Goal: Find specific page/section: Find specific page/section

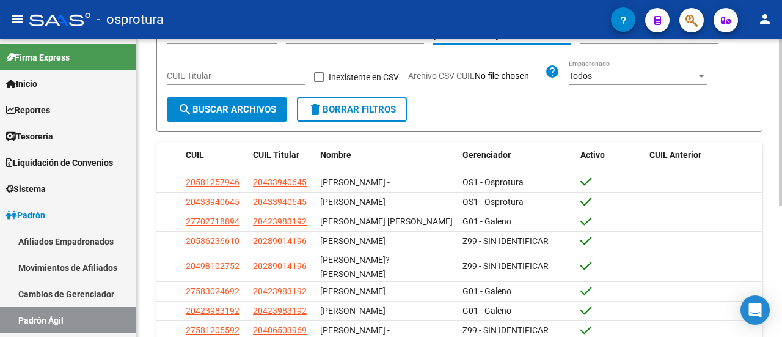
scroll to position [61, 0]
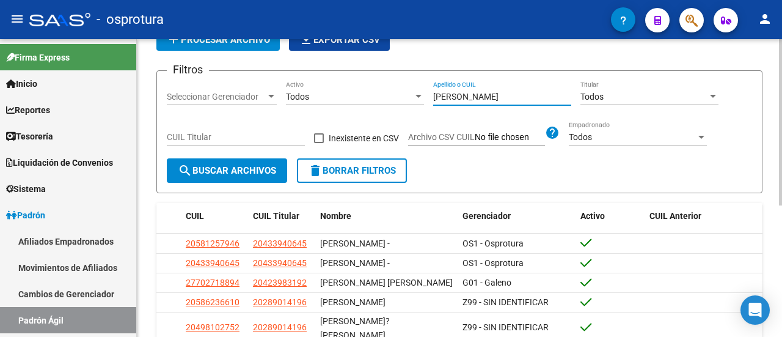
drag, startPoint x: 493, startPoint y: 97, endPoint x: 348, endPoint y: 58, distance: 150.0
click at [341, 82] on div "Filtros Seleccionar Gerenciador Seleccionar Gerenciador Todos Activo [PERSON_NA…" at bounding box center [459, 120] width 585 height 78
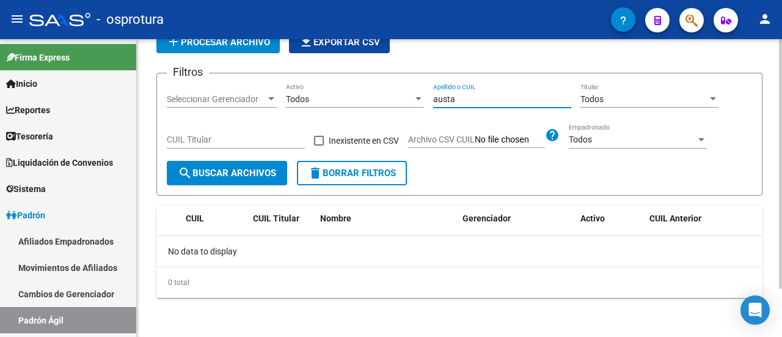
scroll to position [57, 0]
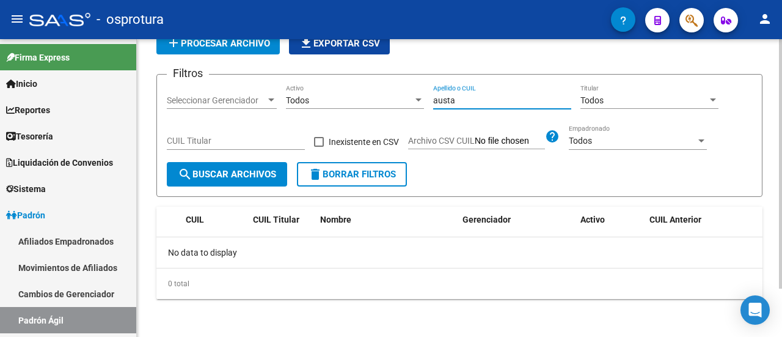
drag, startPoint x: 459, startPoint y: 100, endPoint x: 367, endPoint y: 15, distance: 125.4
click at [354, 87] on div "Filtros Seleccionar Gerenciador Seleccionar Gerenciador Todos Activo austa Apel…" at bounding box center [459, 123] width 585 height 78
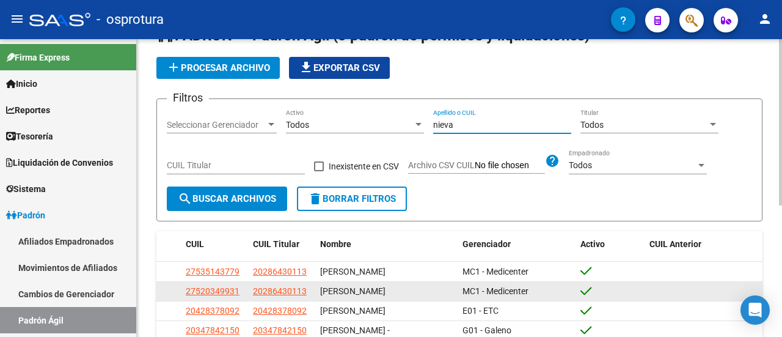
scroll to position [0, 0]
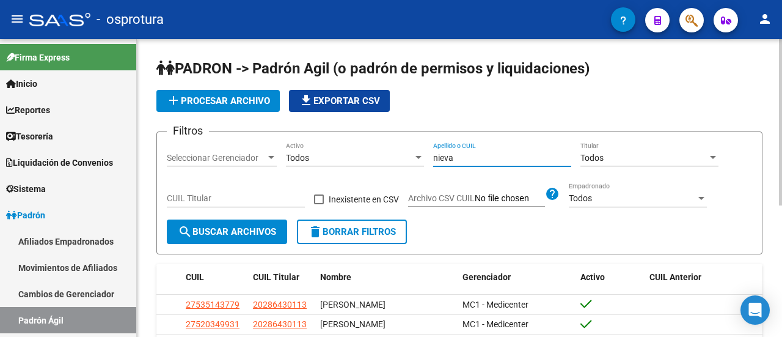
drag, startPoint x: 368, startPoint y: 155, endPoint x: 252, endPoint y: 71, distance: 142.6
click at [228, 131] on form "Filtros Seleccionar Gerenciador Seleccionar Gerenciador Todos Activo [PERSON_NA…" at bounding box center [459, 192] width 606 height 123
drag, startPoint x: 462, startPoint y: 158, endPoint x: 309, endPoint y: 135, distance: 155.6
click at [315, 139] on form "Filtros Seleccionar Gerenciador Seleccionar Gerenciador Todos Activo [PERSON_NA…" at bounding box center [459, 192] width 606 height 123
drag, startPoint x: 461, startPoint y: 150, endPoint x: 305, endPoint y: 149, distance: 155.2
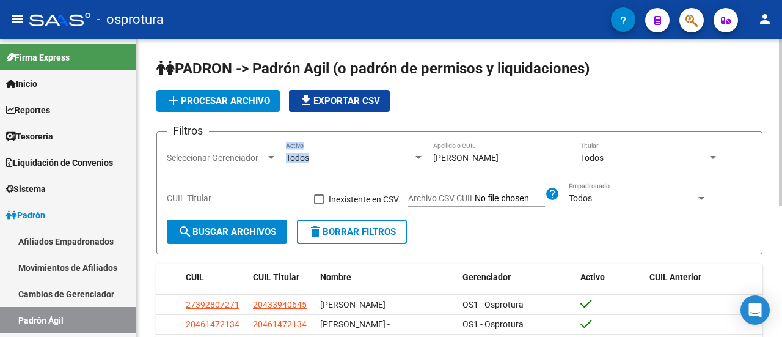
click at [306, 149] on div "Filtros Seleccionar Gerenciador Seleccionar Gerenciador Todos Activo [PERSON_NA…" at bounding box center [459, 181] width 585 height 78
drag, startPoint x: 451, startPoint y: 161, endPoint x: 337, endPoint y: 126, distance: 118.8
click at [332, 159] on div "Filtros Seleccionar Gerenciador Seleccionar Gerenciador Todos Activo [PERSON_NA…" at bounding box center [459, 181] width 585 height 78
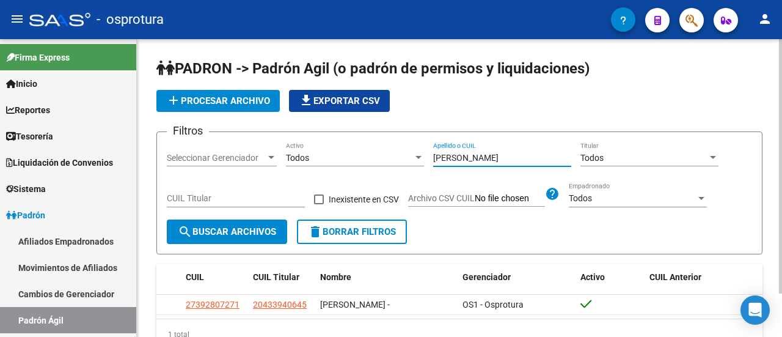
drag, startPoint x: 464, startPoint y: 159, endPoint x: 390, endPoint y: 163, distance: 74.0
click at [390, 163] on div "Filtros Seleccionar Gerenciador Seleccionar Gerenciador Todos Activo [PERSON_NA…" at bounding box center [459, 181] width 585 height 78
drag, startPoint x: 494, startPoint y: 154, endPoint x: 305, endPoint y: 183, distance: 190.3
click at [305, 184] on div "Filtros Seleccionar Gerenciador Seleccionar Gerenciador Todos Activo [PERSON_NA…" at bounding box center [459, 181] width 585 height 78
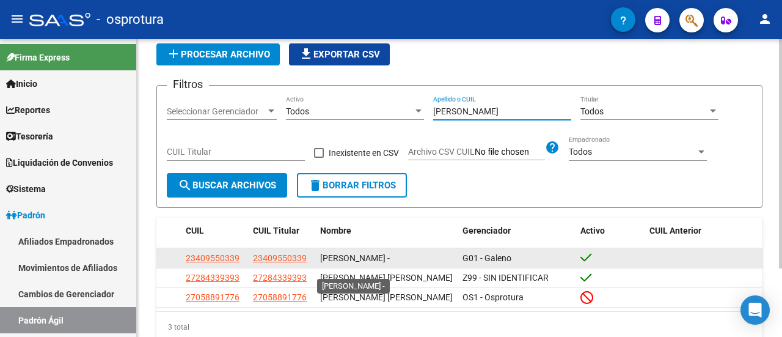
scroll to position [61, 0]
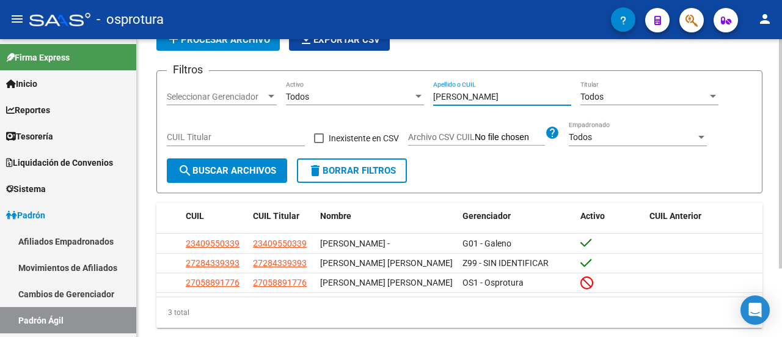
drag, startPoint x: 475, startPoint y: 97, endPoint x: 371, endPoint y: 91, distance: 104.0
click at [371, 92] on div "Filtros Seleccionar Gerenciador Seleccionar Gerenciador Todos Activo [PERSON_NA…" at bounding box center [459, 120] width 585 height 78
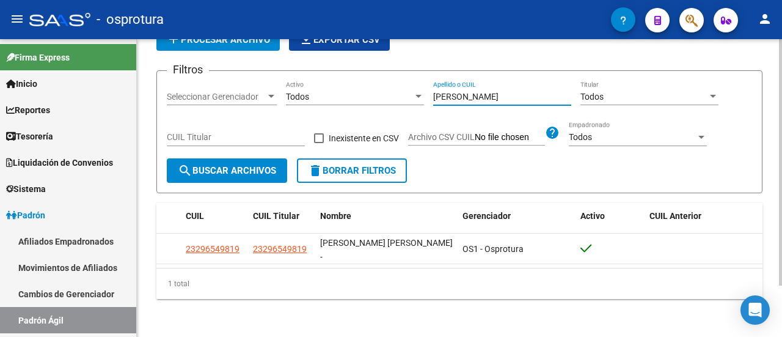
drag, startPoint x: 505, startPoint y: 93, endPoint x: 369, endPoint y: 75, distance: 136.9
click at [370, 79] on form "Filtros Seleccionar Gerenciador Seleccionar Gerenciador Todos Activo [PERSON_NA…" at bounding box center [459, 131] width 606 height 123
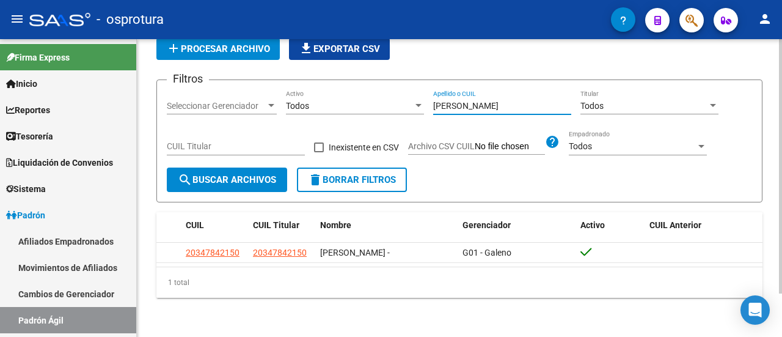
scroll to position [50, 0]
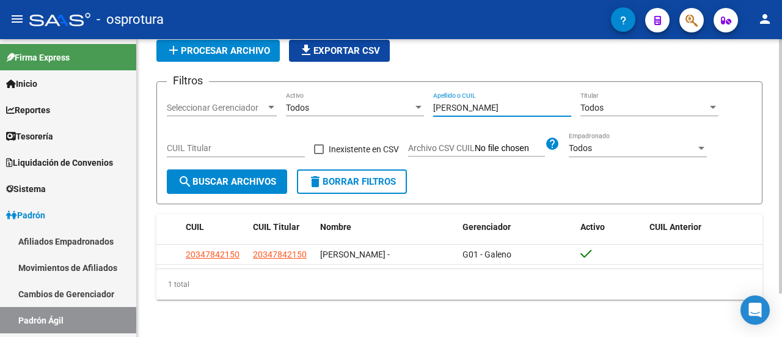
drag, startPoint x: 487, startPoint y: 109, endPoint x: 368, endPoint y: 111, distance: 119.1
click at [368, 111] on div "Filtros Seleccionar Gerenciador Seleccionar Gerenciador Todos Activo [PERSON_NA…" at bounding box center [459, 131] width 585 height 78
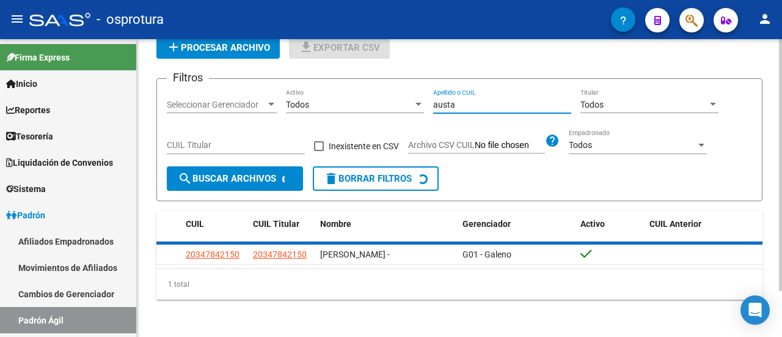
scroll to position [57, 0]
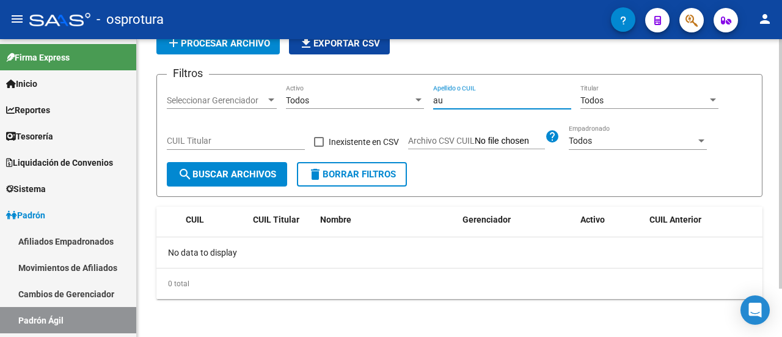
type input "a"
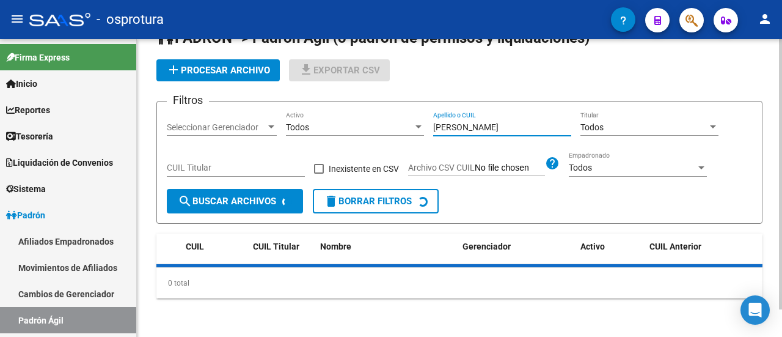
scroll to position [61, 0]
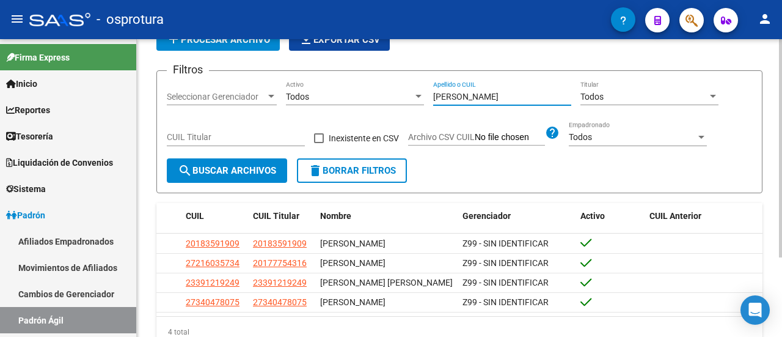
drag, startPoint x: 462, startPoint y: 95, endPoint x: 296, endPoint y: 90, distance: 166.8
click at [296, 90] on div "Filtros Seleccionar Gerenciador Seleccionar Gerenciador Todos Activo [PERSON_NA…" at bounding box center [459, 120] width 585 height 78
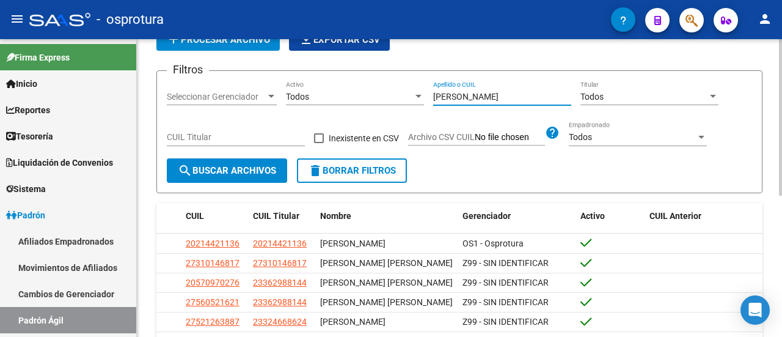
drag, startPoint x: 477, startPoint y: 96, endPoint x: 321, endPoint y: 56, distance: 160.9
click at [323, 63] on app-list-header "PADRON -> Padrón Agil ([PERSON_NAME] de permisos y liquidaciones) add Procesar …" at bounding box center [459, 95] width 606 height 195
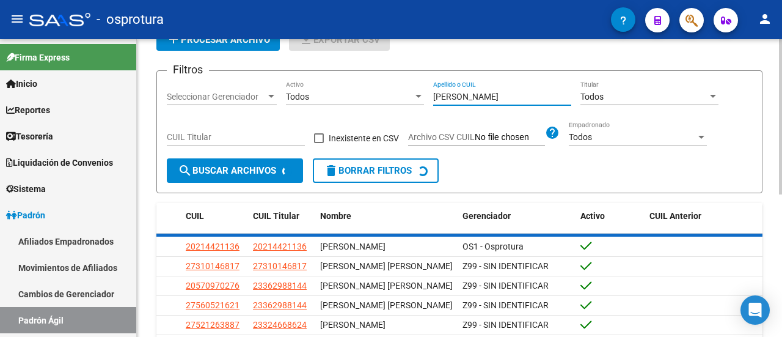
scroll to position [50, 0]
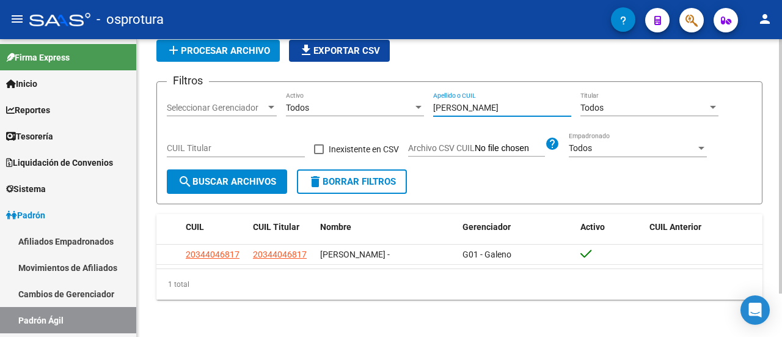
drag, startPoint x: 484, startPoint y: 103, endPoint x: 374, endPoint y: 68, distance: 115.3
click at [375, 82] on form "Filtros Seleccionar Gerenciador Seleccionar Gerenciador Todos Activo [PERSON_NA…" at bounding box center [459, 142] width 606 height 123
drag, startPoint x: 480, startPoint y: 111, endPoint x: 310, endPoint y: 74, distance: 173.9
click at [310, 110] on div "Filtros Seleccionar Gerenciador Seleccionar Gerenciador Todos Activo [PERSON_NA…" at bounding box center [459, 131] width 585 height 78
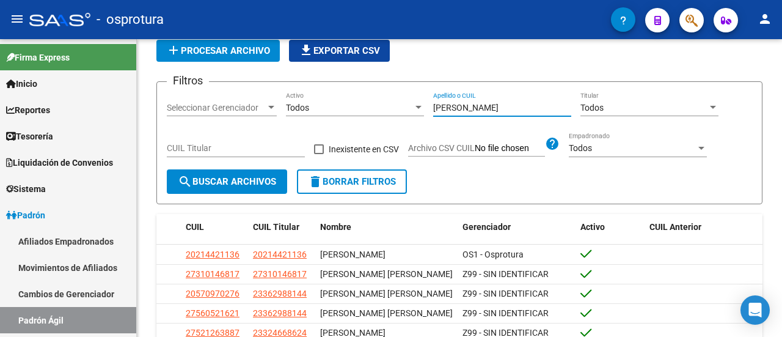
type input "[PERSON_NAME]"
